Goal: Task Accomplishment & Management: Manage account settings

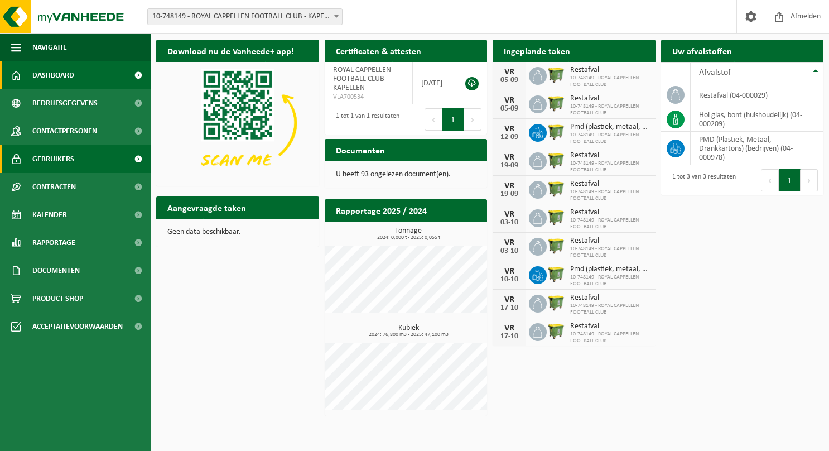
click at [66, 154] on span "Gebruikers" at bounding box center [53, 159] width 42 height 28
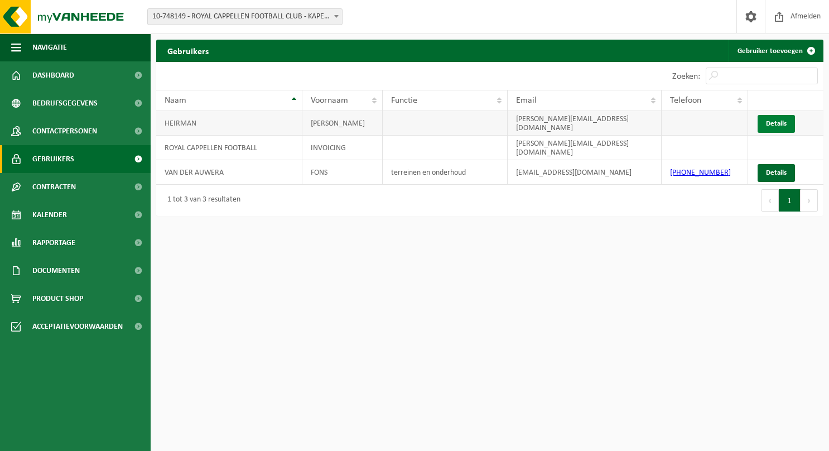
click at [765, 122] on link "Details" at bounding box center [776, 124] width 37 height 18
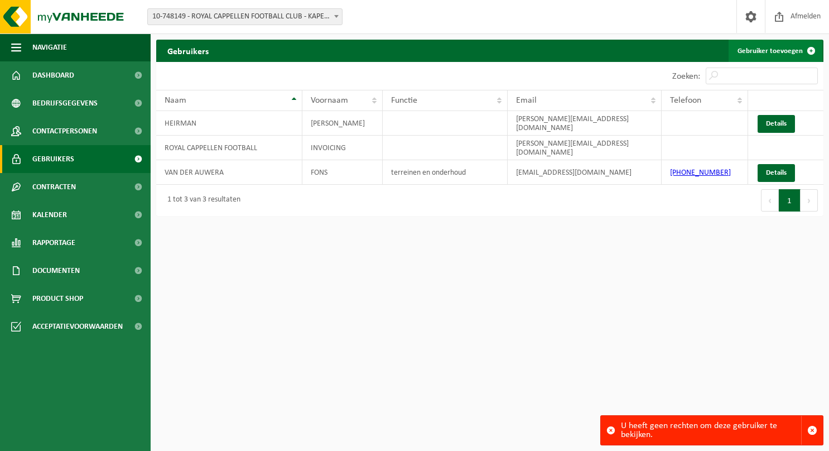
click at [780, 50] on link "Gebruiker toevoegen" at bounding box center [776, 51] width 94 height 22
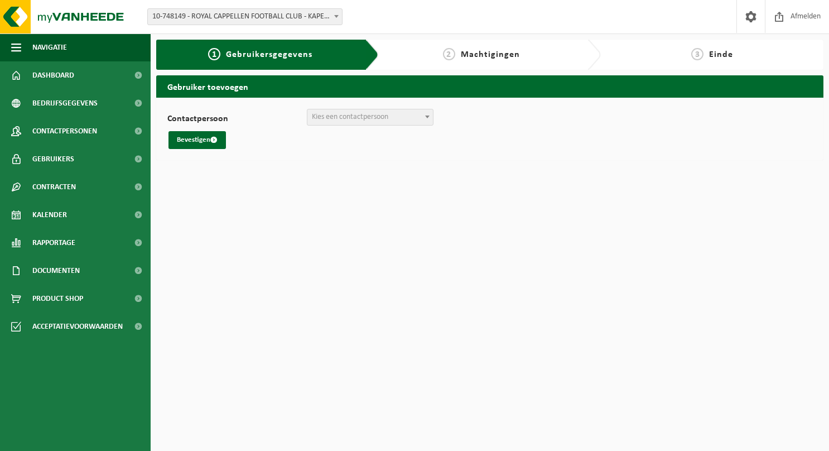
click at [377, 115] on span "Kies een contactpersoon" at bounding box center [350, 117] width 76 height 8
select select "0"
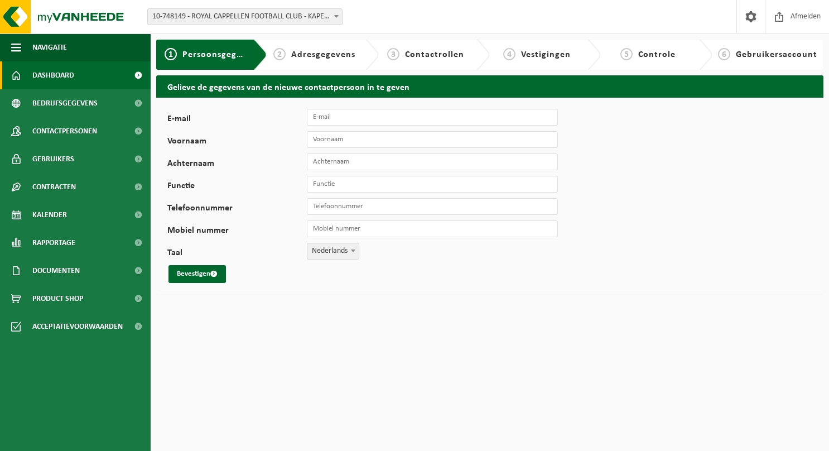
click at [77, 75] on link "Dashboard" at bounding box center [75, 75] width 151 height 28
